Goal: Check status: Check status

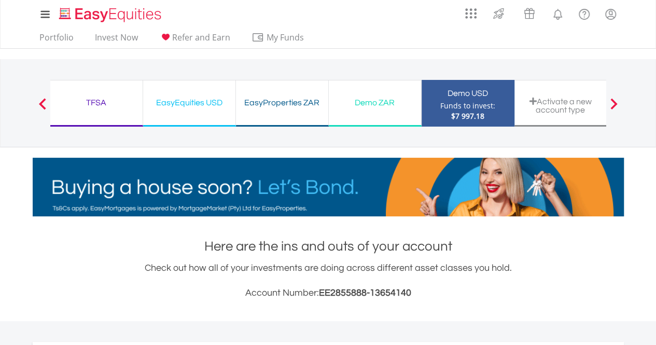
scroll to position [100, 197]
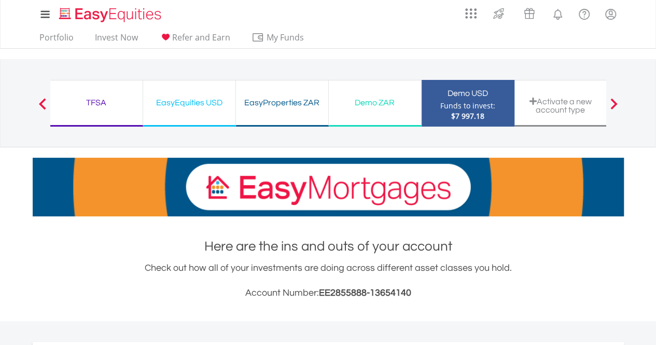
click at [440, 116] on div "Demo USD Funds to invest: $7 997.18" at bounding box center [467, 103] width 93 height 47
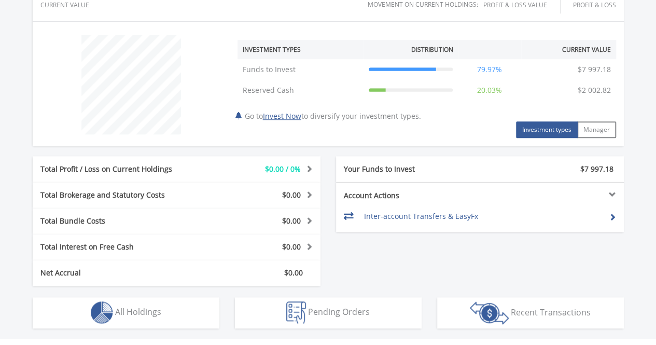
scroll to position [531, 0]
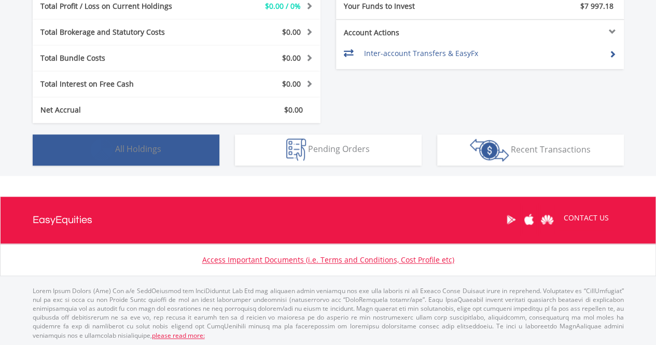
click at [172, 158] on button "Holdings All Holdings" at bounding box center [126, 149] width 187 height 31
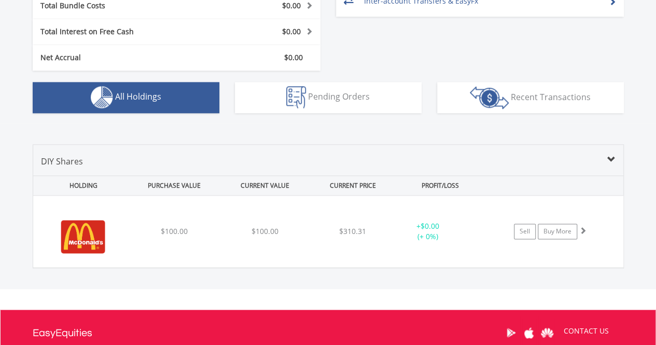
scroll to position [584, 0]
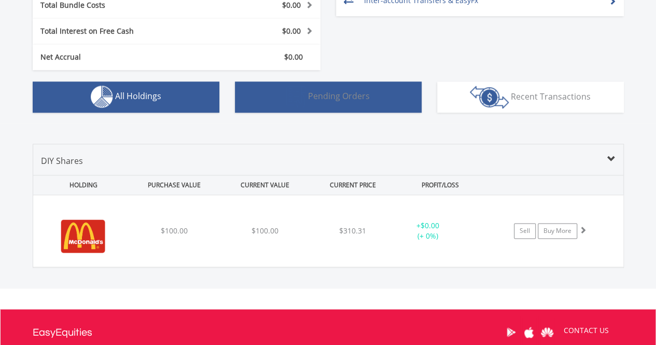
click at [348, 99] on span "Pending Orders" at bounding box center [339, 95] width 62 height 11
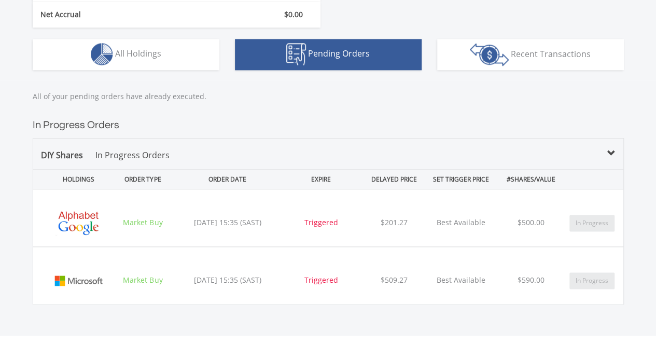
scroll to position [625, 0]
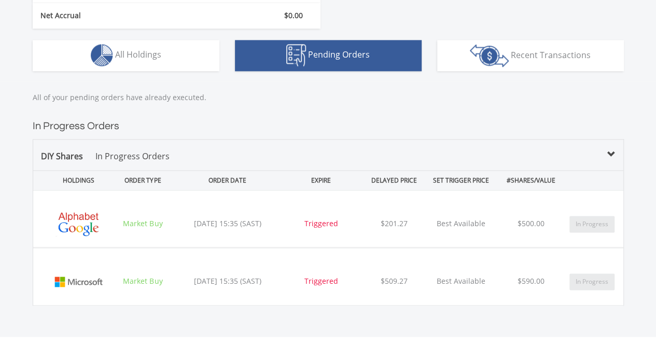
click at [153, 153] on p "In Progress Orders" at bounding box center [132, 156] width 74 height 12
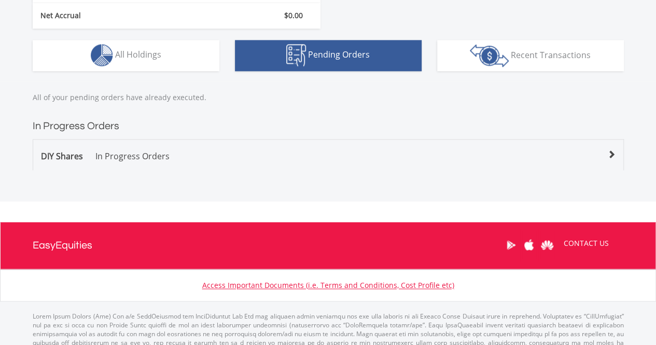
click at [79, 153] on span "DIY Shares" at bounding box center [62, 155] width 42 height 11
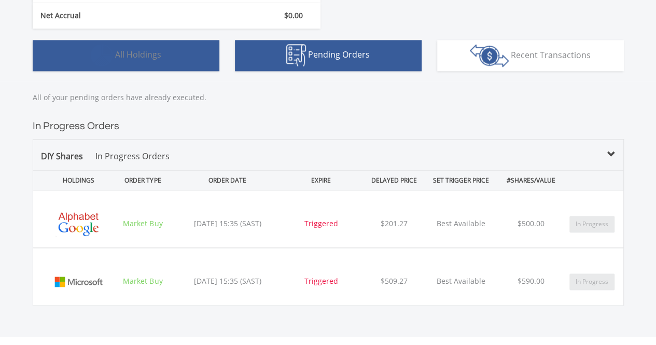
click at [154, 63] on button "Holdings All Holdings" at bounding box center [126, 55] width 187 height 31
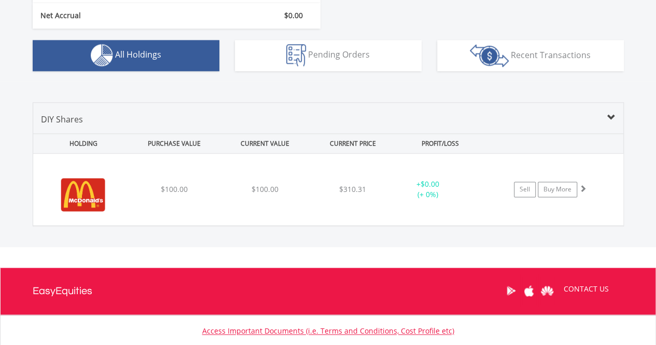
click at [613, 115] on span at bounding box center [611, 118] width 8 height 8
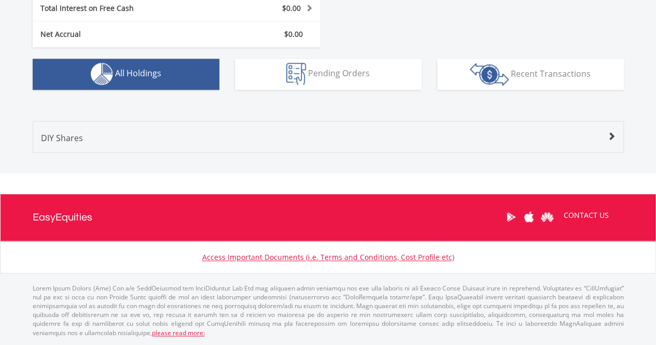
scroll to position [603, 0]
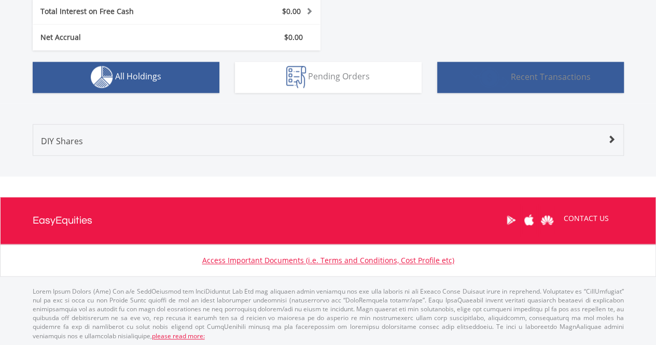
click at [472, 68] on img "button" at bounding box center [489, 77] width 39 height 23
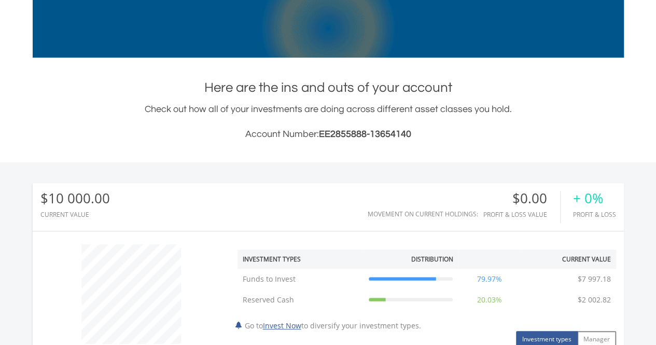
scroll to position [0, 0]
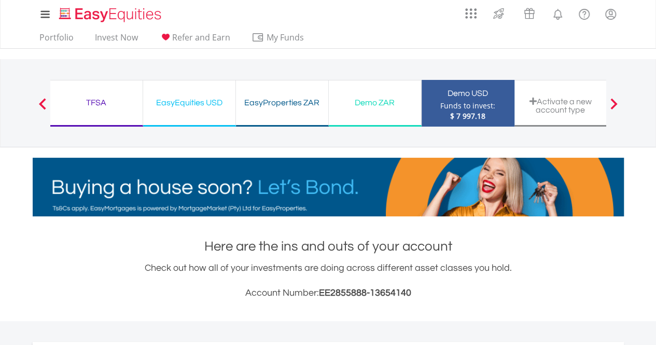
click at [388, 103] on div "Demo ZAR" at bounding box center [375, 102] width 80 height 15
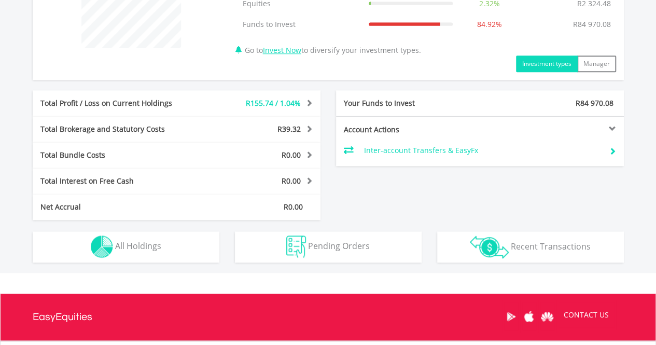
scroll to position [456, 0]
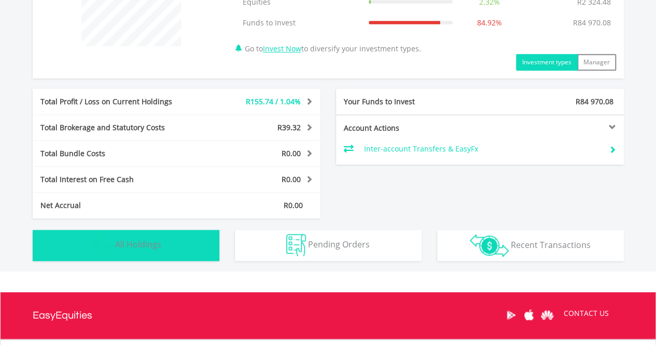
click at [183, 255] on button "Holdings All Holdings" at bounding box center [126, 245] width 187 height 31
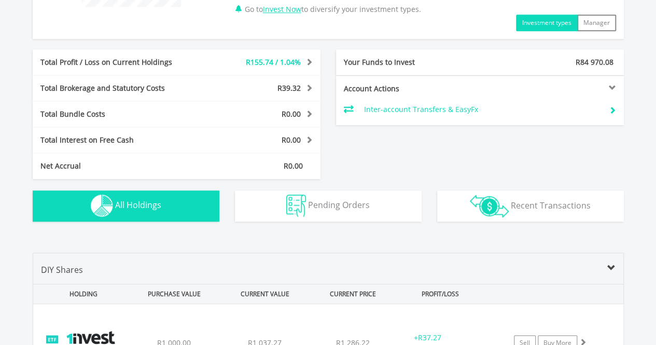
scroll to position [491, 0]
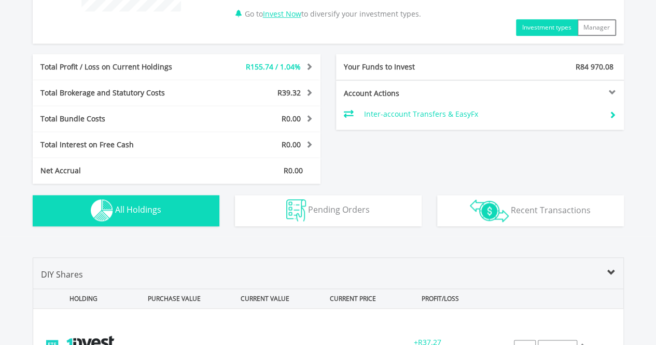
click at [308, 93] on span at bounding box center [308, 92] width 10 height 7
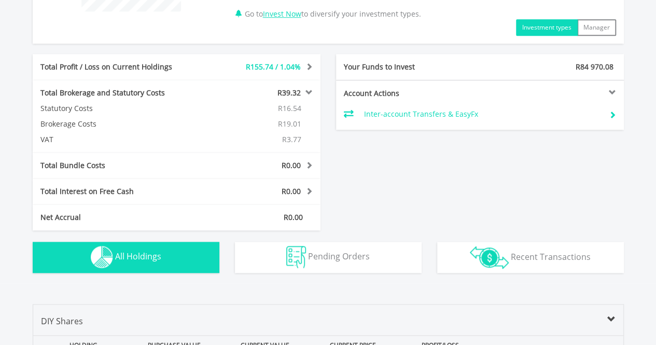
click at [404, 165] on div "Total Profit / Loss on Current Holdings R155.74 / 1.04% Last Valuation R15 098.…" at bounding box center [328, 142] width 606 height 176
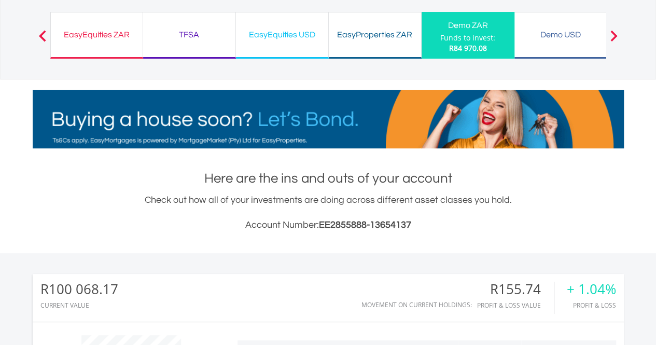
scroll to position [0, 0]
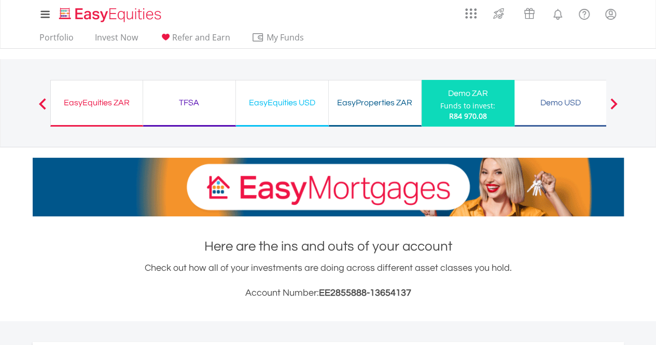
click at [504, 118] on div "Demo ZAR Funds to invest: R84 970.08" at bounding box center [467, 103] width 93 height 47
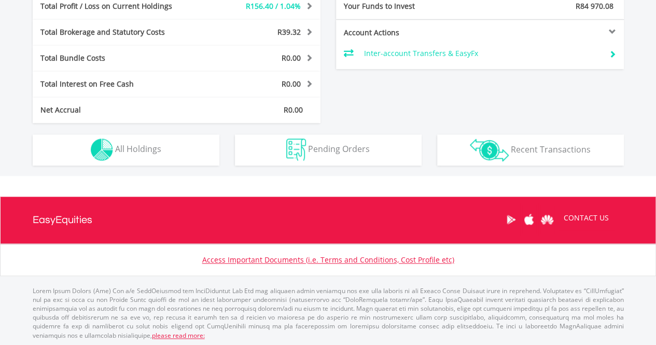
scroll to position [100, 197]
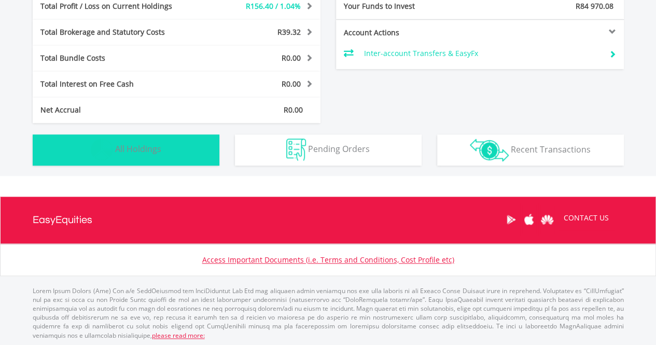
click at [189, 148] on button "Holdings All Holdings" at bounding box center [126, 149] width 187 height 31
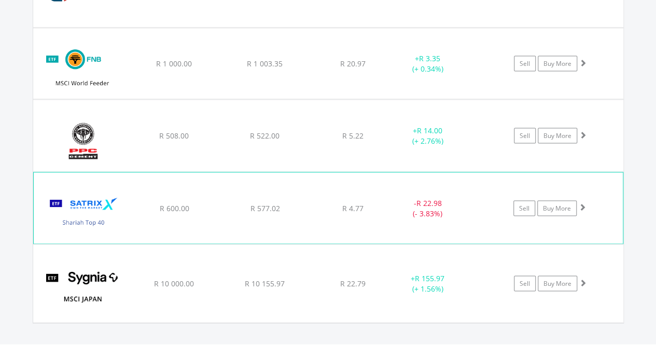
scroll to position [924, 0]
